Goal: Task Accomplishment & Management: Use online tool/utility

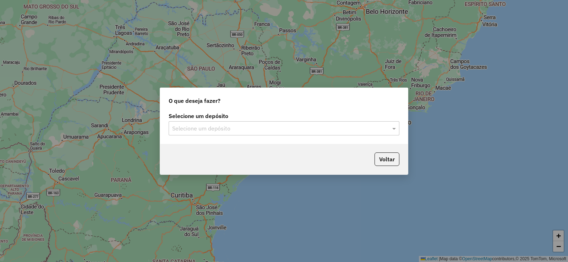
click at [235, 137] on div "Selecione um depósito Selecione um depósito" at bounding box center [284, 127] width 248 height 33
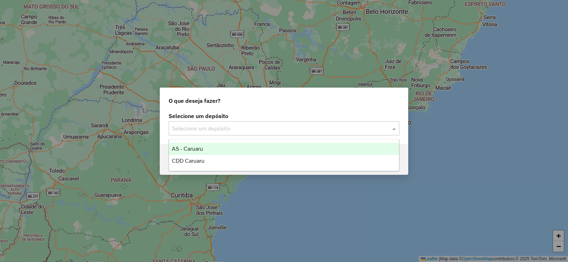
click at [234, 128] on input "text" at bounding box center [276, 129] width 209 height 9
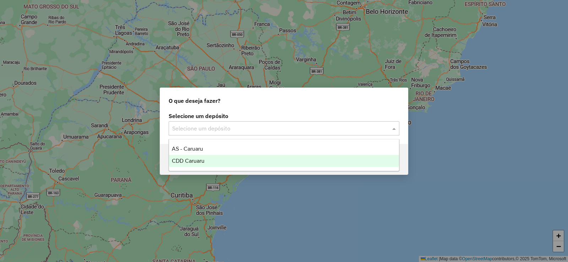
click at [211, 159] on div "CDD Caruaru" at bounding box center [284, 161] width 230 height 12
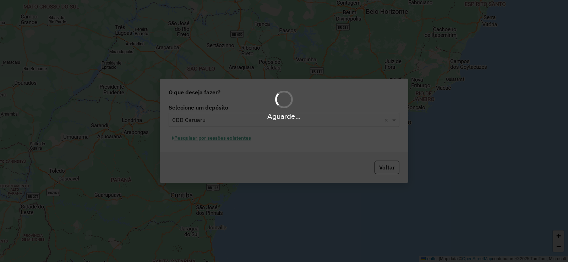
click at [229, 139] on div "Aguarde..." at bounding box center [284, 131] width 568 height 262
click at [218, 139] on div "Aguarde..." at bounding box center [284, 131] width 568 height 262
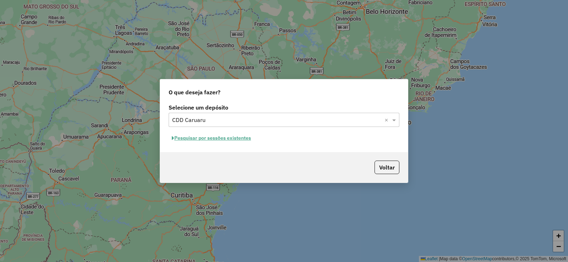
click at [231, 139] on hb-app "Aguarde... Pop-up bloqueado! Seu navegador bloqueou automáticamente a abertura …" at bounding box center [284, 131] width 568 height 262
click at [231, 139] on button "Pesquisar por sessões existentes" at bounding box center [212, 138] width 86 height 11
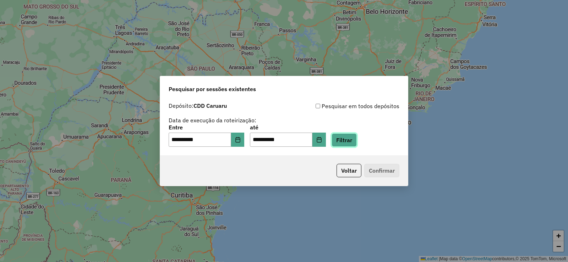
click at [357, 136] on button "Filtrar" at bounding box center [343, 139] width 25 height 13
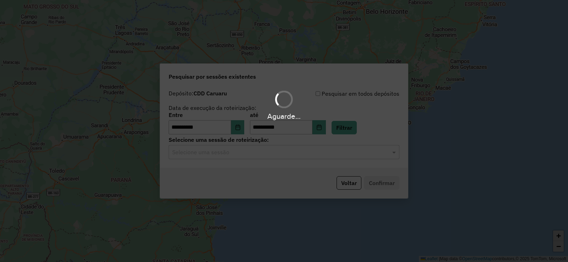
click at [204, 155] on hb-app "**********" at bounding box center [284, 131] width 568 height 262
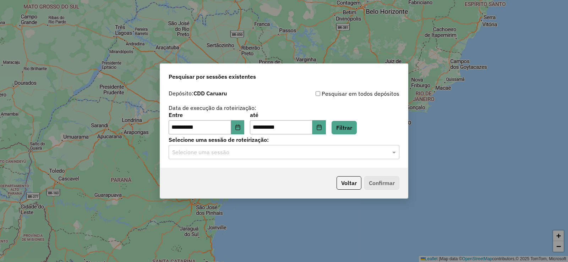
click at [206, 154] on input "text" at bounding box center [276, 152] width 209 height 9
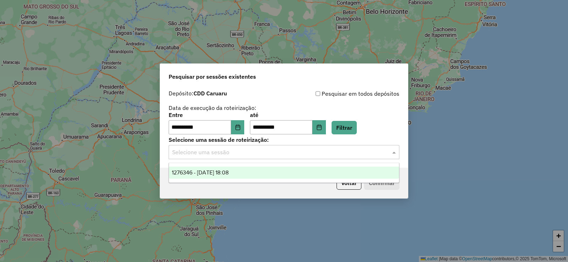
click at [209, 169] on div "1276346 - [DATE] 18:08" at bounding box center [284, 173] width 230 height 12
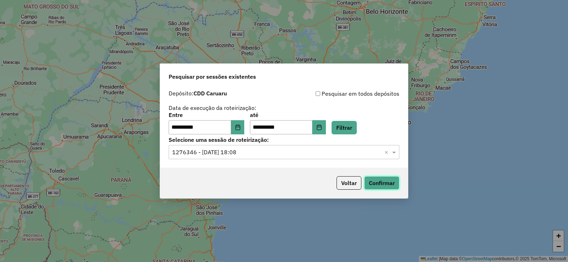
click at [384, 185] on button "Confirmar" at bounding box center [381, 182] width 35 height 13
